Goal: Obtain resource: Obtain resource

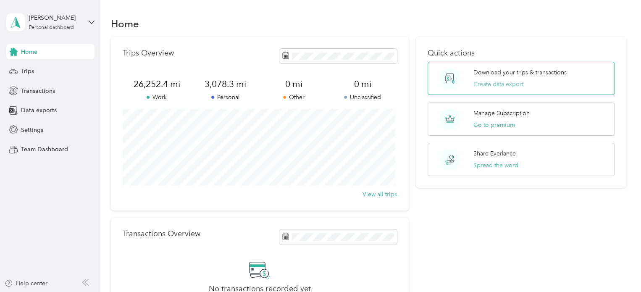
click at [504, 81] on button "Create data export" at bounding box center [498, 84] width 50 height 9
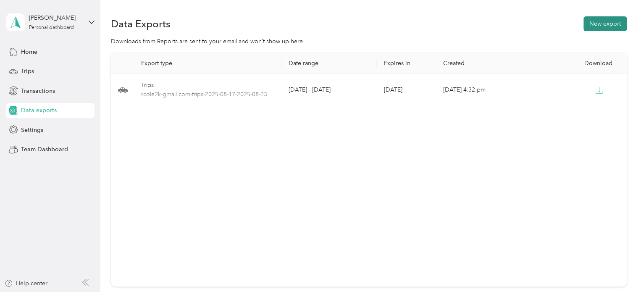
click at [605, 21] on button "New export" at bounding box center [604, 23] width 43 height 15
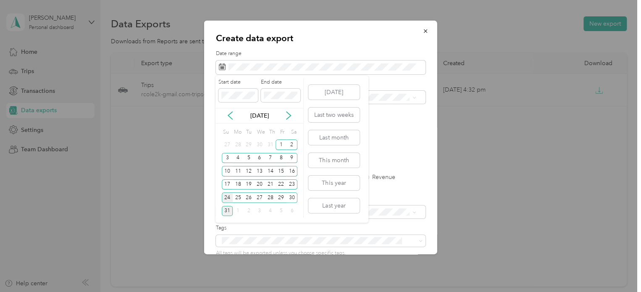
click at [228, 196] on div "24" at bounding box center [227, 197] width 11 height 10
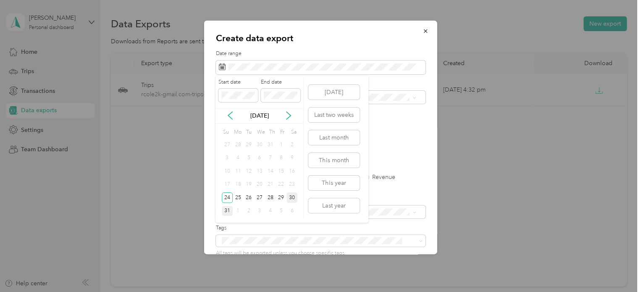
click at [290, 197] on div "30" at bounding box center [291, 197] width 11 height 10
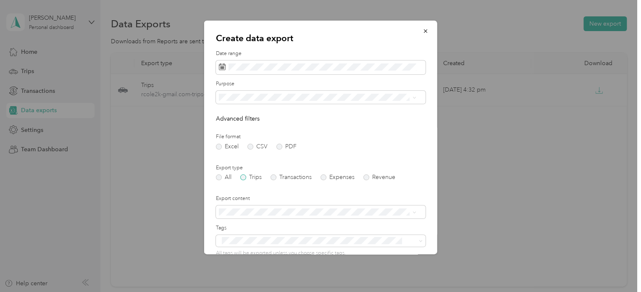
click at [244, 176] on label "Trips" at bounding box center [250, 177] width 21 height 6
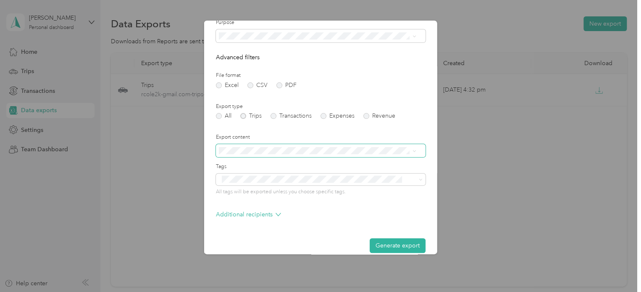
scroll to position [72, 0]
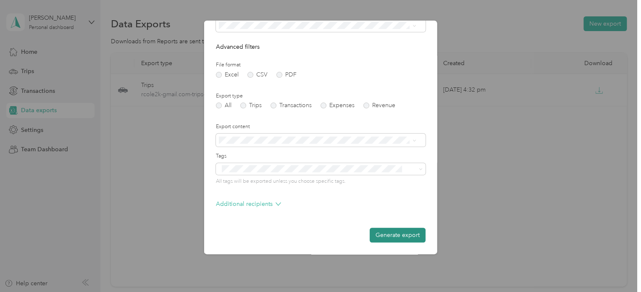
click at [392, 233] on button "Generate export" at bounding box center [397, 235] width 56 height 15
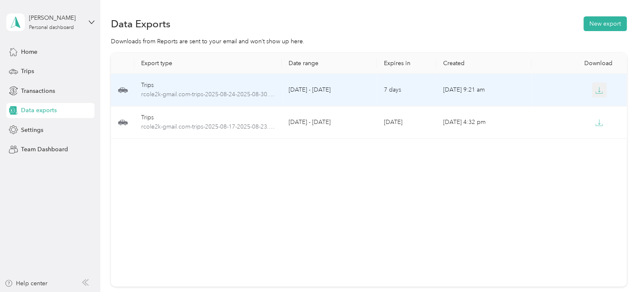
click at [596, 91] on icon "button" at bounding box center [599, 90] width 8 height 8
